Goal: Find specific page/section

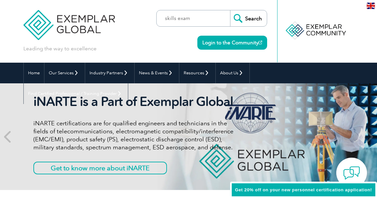
type input "skills exam"
click at [230, 10] on input "Search" at bounding box center [248, 18] width 37 height 16
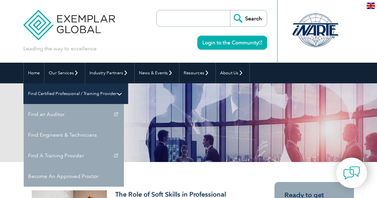
click at [128, 83] on link "Find Certified Professional / Training Provider" at bounding box center [76, 93] width 104 height 21
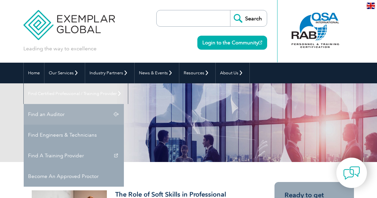
click at [124, 104] on link "Find an Auditor" at bounding box center [74, 114] width 100 height 21
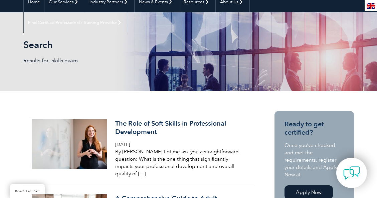
scroll to position [129, 0]
